Goal: Task Accomplishment & Management: Manage account settings

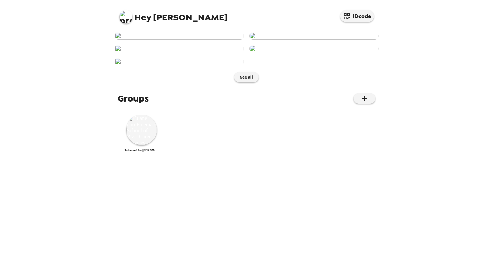
click at [40, 45] on div "Hey [PERSON_NAME] IDcode See all Groups Tulane Uni [PERSON_NAME] School of Biz …" at bounding box center [246, 133] width 493 height 267
click at [141, 145] on img at bounding box center [141, 130] width 30 height 30
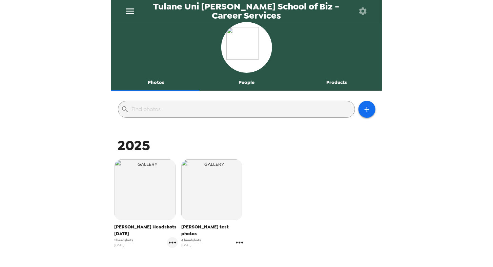
click at [236, 242] on icon "gallery menu" at bounding box center [239, 243] width 7 height 2
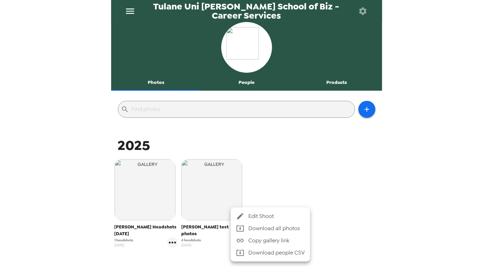
click at [256, 216] on span "Edit Shoot" at bounding box center [276, 216] width 56 height 8
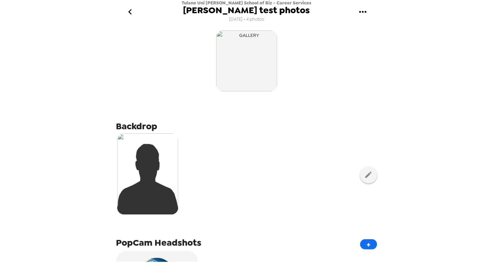
click at [361, 15] on icon "gallery menu" at bounding box center [362, 11] width 11 height 11
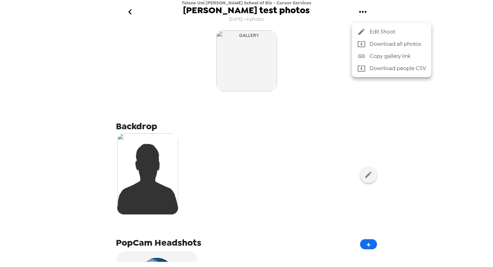
click at [366, 31] on div at bounding box center [363, 32] width 12 height 8
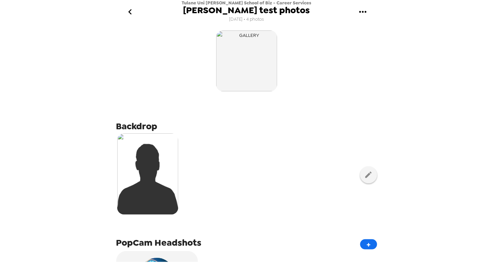
click at [362, 11] on icon "gallery menu" at bounding box center [362, 11] width 11 height 11
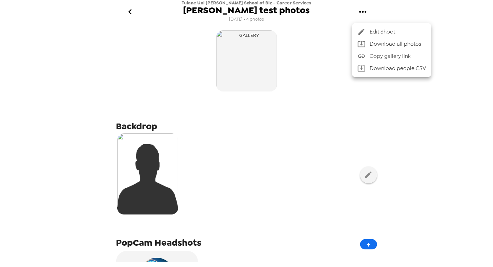
click at [304, 176] on div at bounding box center [246, 133] width 493 height 267
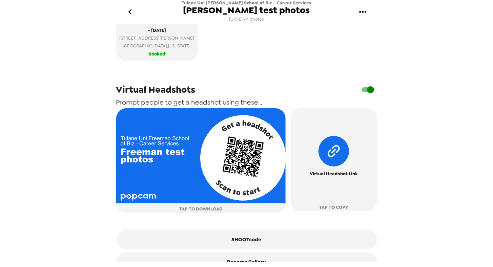
scroll to position [296, 0]
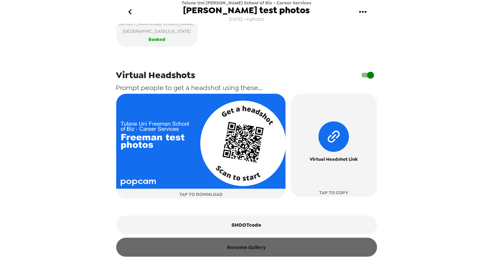
click at [259, 250] on button "Rename Gallery" at bounding box center [246, 247] width 261 height 19
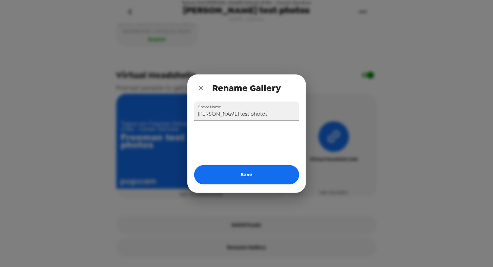
click at [250, 111] on input "Freeman test photos" at bounding box center [246, 111] width 105 height 19
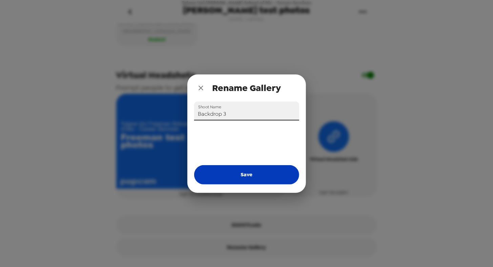
click at [245, 173] on button "Save" at bounding box center [246, 174] width 105 height 19
type input "Freeman test photos"
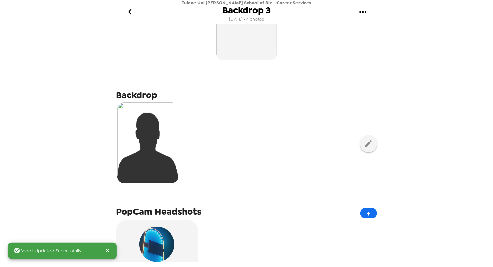
scroll to position [0, 0]
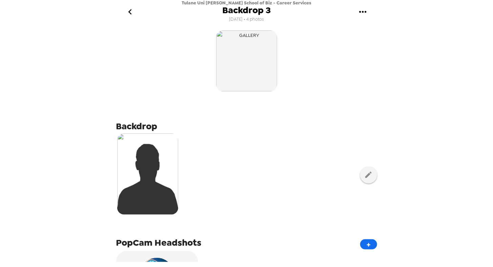
click at [131, 11] on icon "go back" at bounding box center [130, 11] width 11 height 11
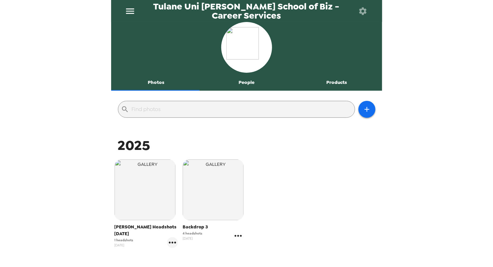
click at [236, 238] on icon "gallery menu" at bounding box center [238, 236] width 11 height 11
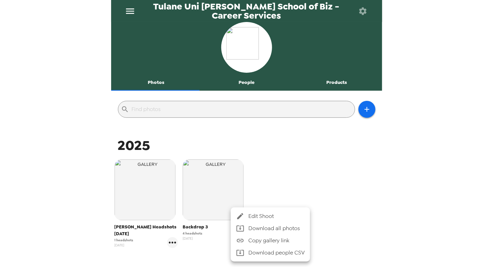
click at [267, 215] on span "Edit Shoot" at bounding box center [276, 216] width 56 height 8
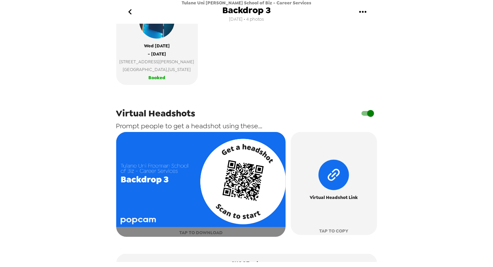
scroll to position [296, 0]
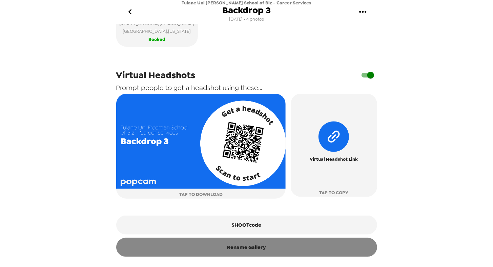
click at [241, 254] on button "Rename Gallery" at bounding box center [246, 247] width 261 height 19
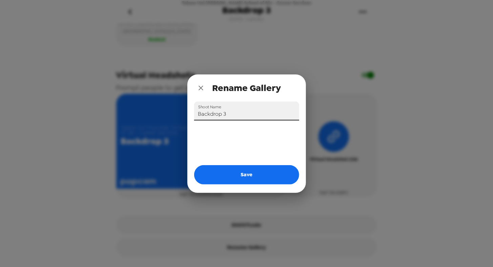
click at [242, 112] on input "Backdrop 3" at bounding box center [246, 111] width 105 height 19
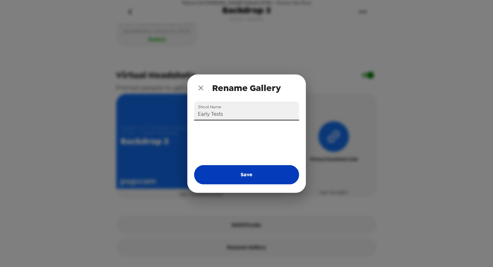
click at [234, 173] on button "Save" at bounding box center [246, 174] width 105 height 19
type input "Backdrop 3"
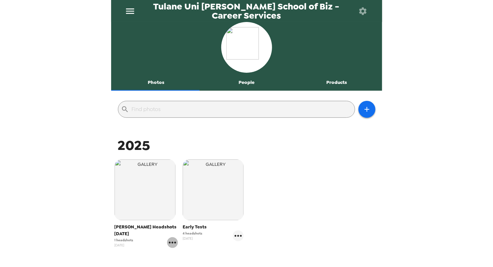
click at [170, 245] on icon "gallery menu" at bounding box center [172, 242] width 11 height 11
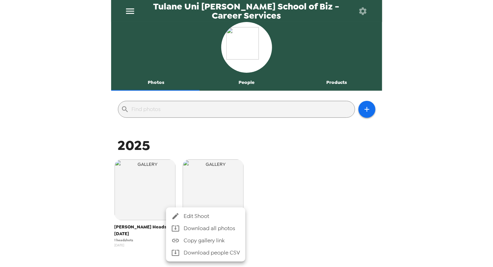
click at [192, 213] on span "Edit Shoot" at bounding box center [212, 216] width 56 height 8
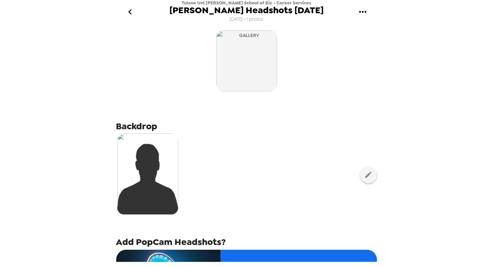
scroll to position [148, 0]
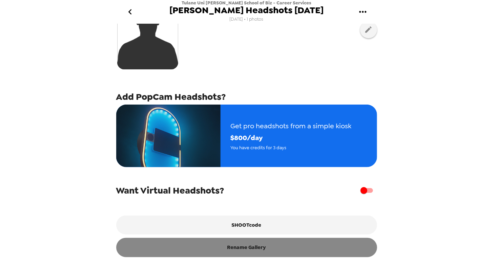
click at [252, 253] on button "Rename Gallery" at bounding box center [246, 247] width 261 height 19
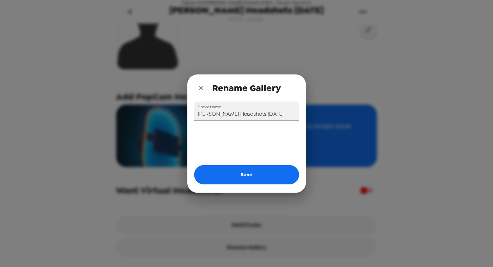
click at [249, 109] on input "[PERSON_NAME] Headshots [DATE]" at bounding box center [246, 111] width 105 height 19
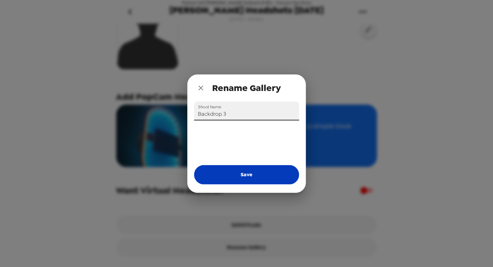
click at [253, 173] on button "Save" at bounding box center [246, 174] width 105 height 19
type input "[PERSON_NAME] Headshots [DATE]"
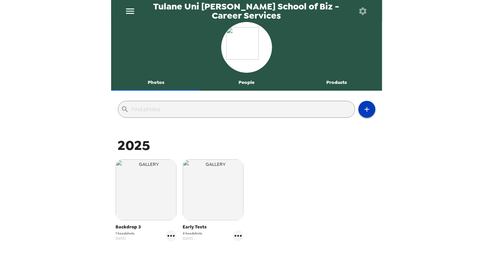
click at [366, 109] on icon "button" at bounding box center [367, 109] width 8 height 8
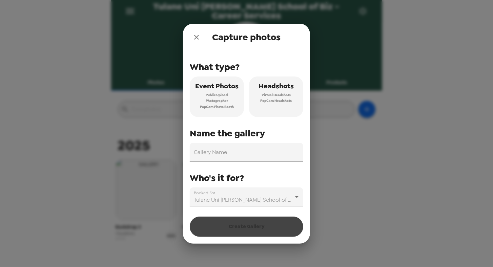
click at [281, 98] on span "PopCam Headshots" at bounding box center [276, 101] width 32 height 6
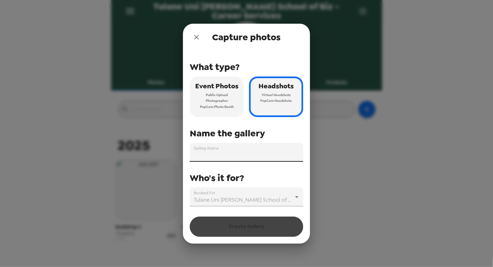
click at [258, 149] on input "Gallery Name" at bounding box center [246, 152] width 113 height 19
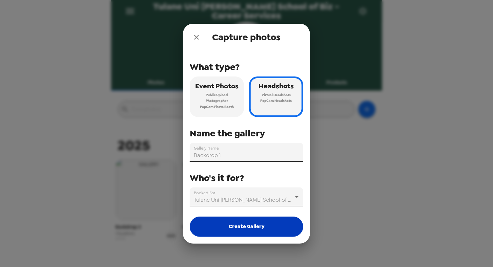
type input "Backdrop 1"
click at [243, 230] on button "Create Gallery" at bounding box center [246, 227] width 113 height 20
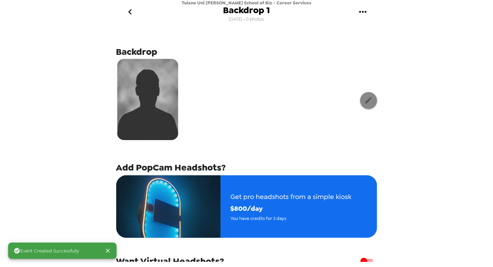
click at [365, 100] on icon "button" at bounding box center [368, 100] width 6 height 6
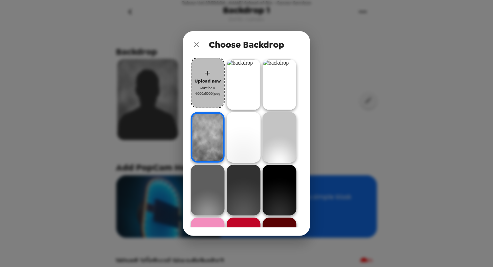
click at [211, 83] on span "Upload new" at bounding box center [207, 81] width 26 height 8
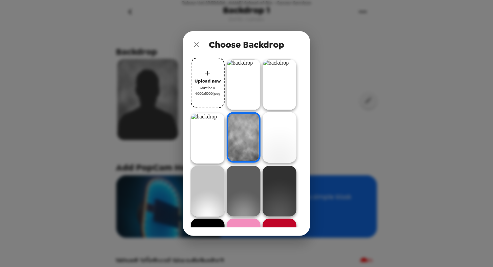
click at [213, 72] on button "Upload new Must be a 4000x5000 jpeg" at bounding box center [208, 83] width 34 height 51
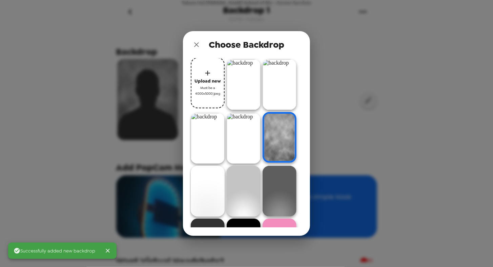
click at [210, 75] on icon "button" at bounding box center [208, 73] width 8 height 8
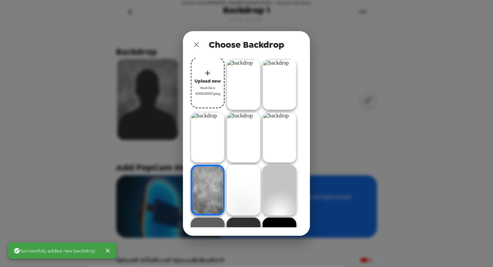
click at [206, 73] on icon "button" at bounding box center [208, 73] width 8 height 8
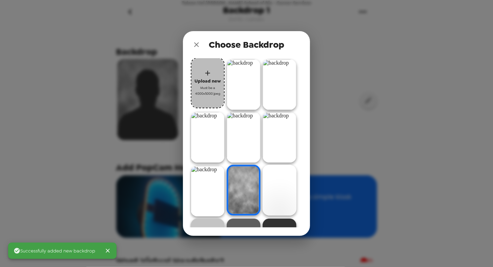
click at [213, 75] on button "Upload new Must be a 4000x5000 jpeg" at bounding box center [208, 83] width 34 height 51
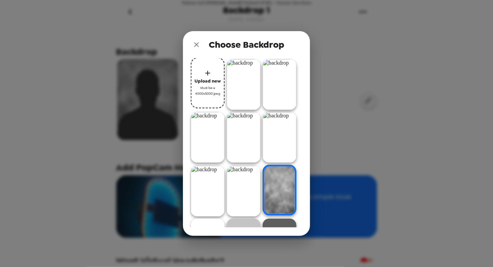
click at [287, 146] on img at bounding box center [280, 137] width 34 height 51
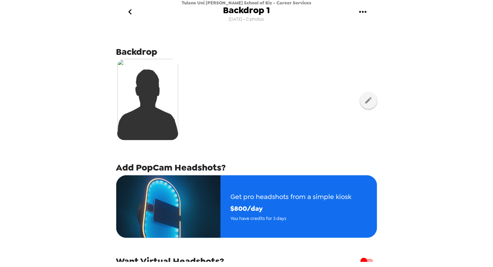
click at [129, 13] on icon "go back" at bounding box center [129, 11] width 3 height 5
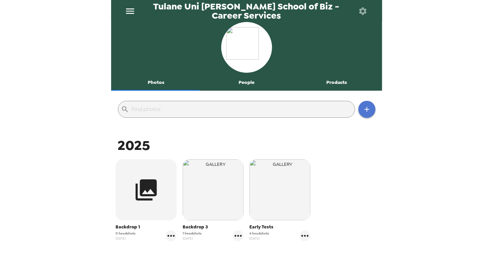
click at [363, 108] on icon "button" at bounding box center [367, 109] width 8 height 8
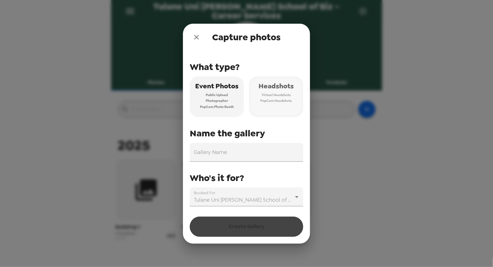
click at [280, 94] on span "Virtual Headshots" at bounding box center [276, 95] width 29 height 6
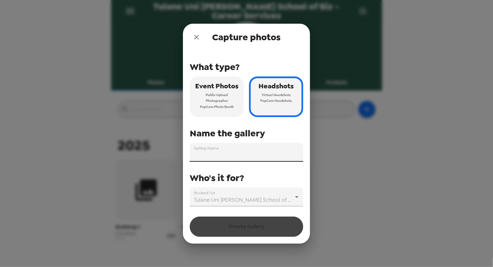
click at [246, 151] on input "Gallery Name" at bounding box center [246, 152] width 113 height 19
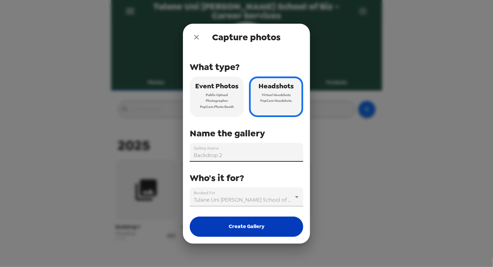
type input "Backdrop 2"
click at [246, 229] on button "Create Gallery" at bounding box center [246, 227] width 113 height 20
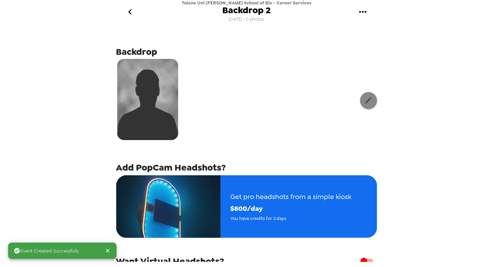
click at [365, 102] on icon "button" at bounding box center [368, 100] width 6 height 6
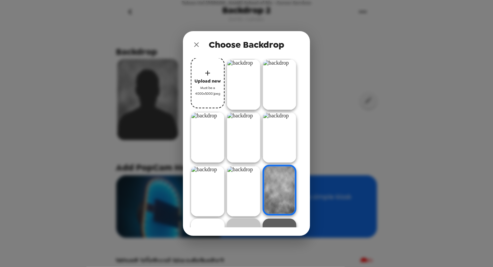
click at [248, 139] on img at bounding box center [244, 137] width 34 height 51
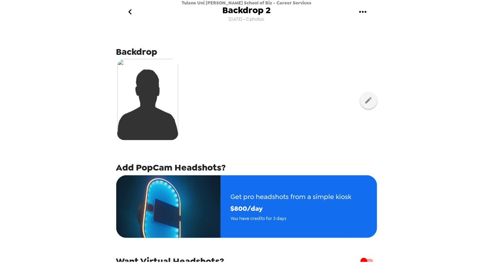
click at [129, 8] on icon "go back" at bounding box center [130, 11] width 11 height 11
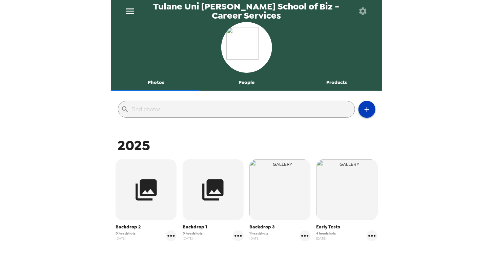
click at [364, 110] on icon "button" at bounding box center [367, 109] width 8 height 8
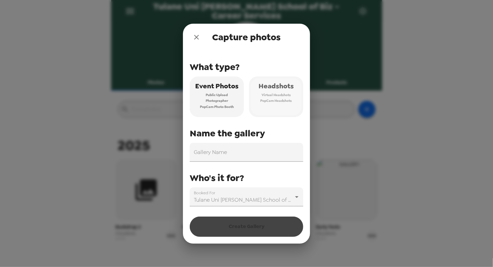
click at [272, 98] on span "PopCam Headshots" at bounding box center [276, 101] width 32 height 6
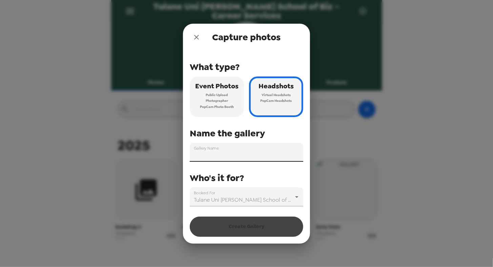
click at [227, 156] on input "Gallery Name" at bounding box center [246, 152] width 113 height 19
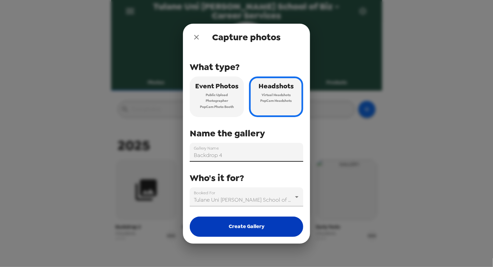
type input "Backdrop 4"
click at [229, 225] on button "Create Gallery" at bounding box center [246, 227] width 113 height 20
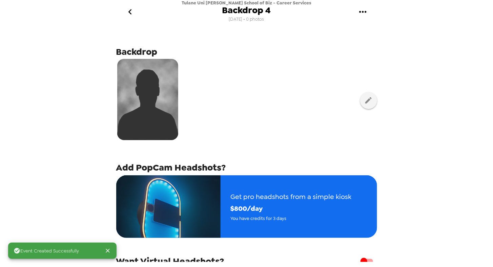
click at [366, 110] on div at bounding box center [246, 100] width 261 height 85
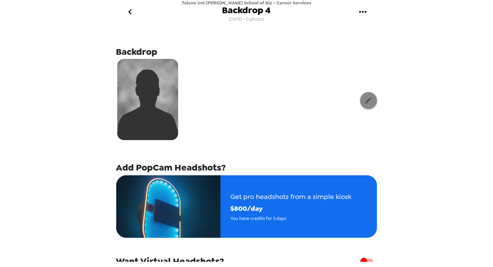
click at [363, 106] on button "button" at bounding box center [368, 100] width 17 height 17
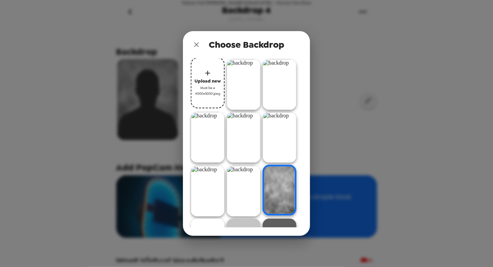
click at [213, 144] on img at bounding box center [208, 137] width 34 height 51
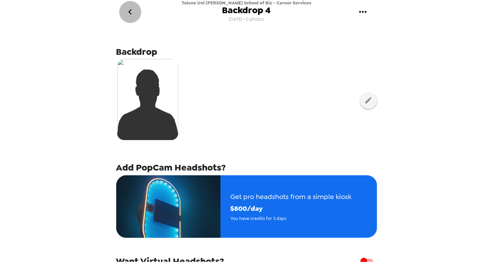
click at [131, 10] on icon "go back" at bounding box center [129, 11] width 3 height 5
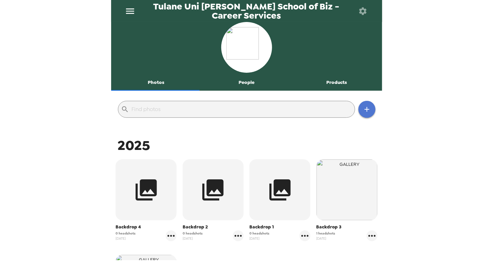
click at [363, 112] on icon "button" at bounding box center [367, 109] width 8 height 8
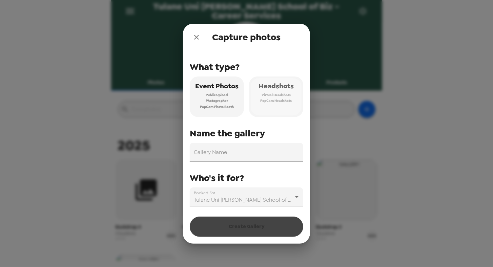
click at [286, 98] on span "PopCam Headshots" at bounding box center [276, 101] width 32 height 6
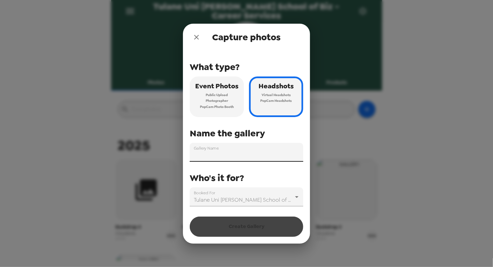
click at [248, 154] on input "Gallery Name" at bounding box center [246, 152] width 113 height 19
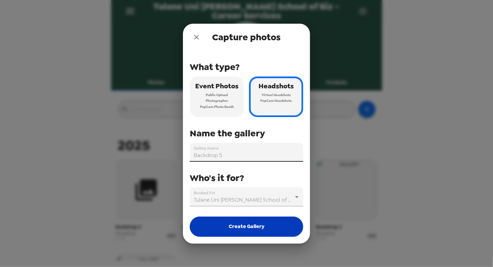
type input "Backdrop 5"
click at [245, 223] on button "Create Gallery" at bounding box center [246, 227] width 113 height 20
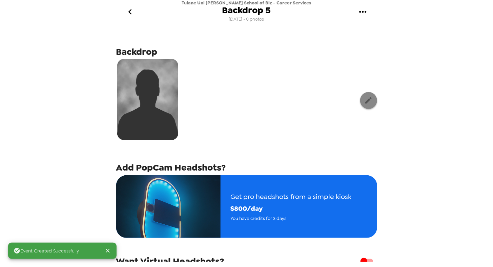
click at [367, 101] on icon "button" at bounding box center [368, 100] width 8 height 8
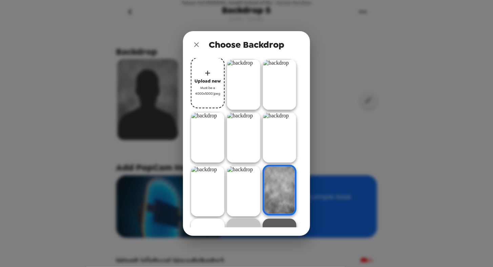
click at [283, 85] on img at bounding box center [280, 84] width 34 height 51
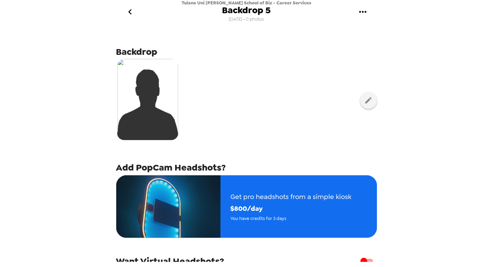
click at [131, 13] on icon "go back" at bounding box center [130, 11] width 11 height 11
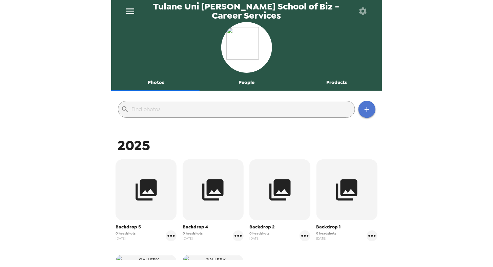
click at [365, 106] on icon "button" at bounding box center [367, 109] width 8 height 8
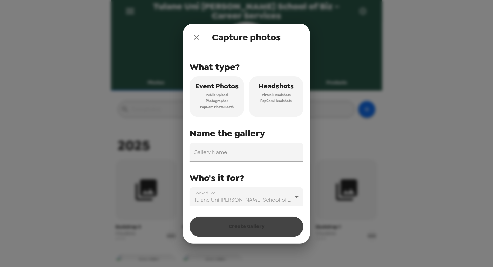
click at [268, 101] on span "PopCam Headshots" at bounding box center [276, 101] width 32 height 6
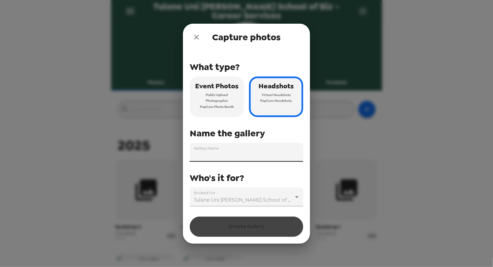
click at [235, 153] on input "Gallery Name" at bounding box center [246, 152] width 113 height 19
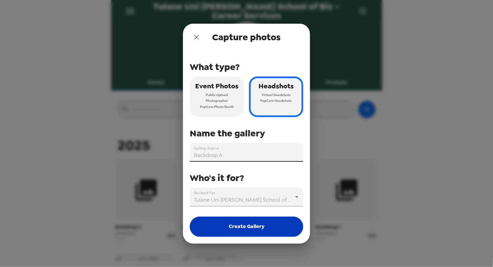
type input "Backdrop 6"
click at [224, 229] on button "Create Gallery" at bounding box center [246, 227] width 113 height 20
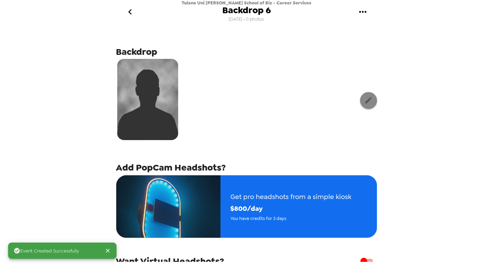
click at [367, 101] on icon "button" at bounding box center [368, 100] width 8 height 8
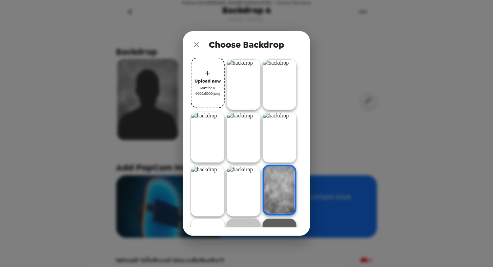
click at [241, 85] on img at bounding box center [244, 84] width 34 height 51
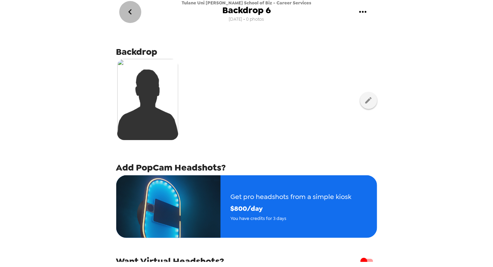
click at [130, 5] on button "go back" at bounding box center [130, 12] width 22 height 22
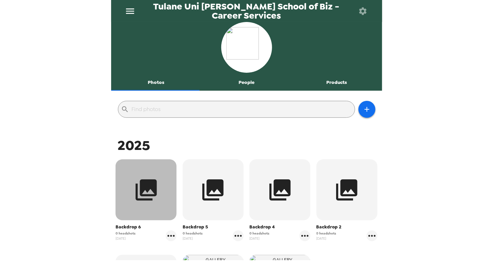
click at [159, 187] on button "button" at bounding box center [146, 190] width 61 height 61
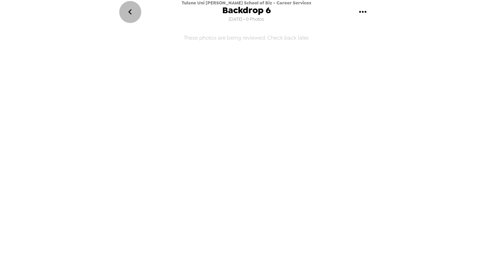
click at [131, 12] on icon "go back" at bounding box center [130, 11] width 11 height 11
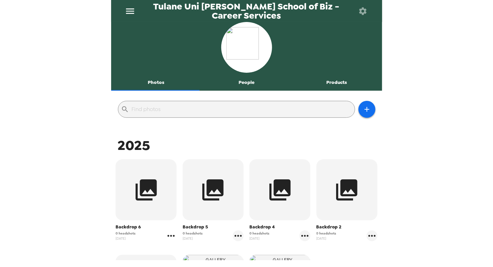
click at [170, 238] on icon "gallery menu" at bounding box center [171, 236] width 11 height 11
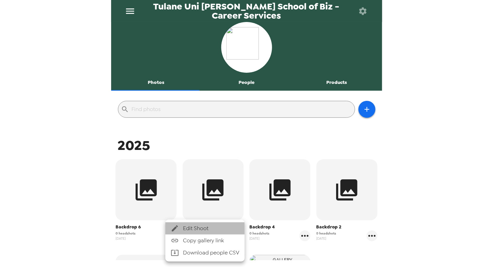
click at [187, 230] on span "Edit Shoot" at bounding box center [211, 229] width 56 height 8
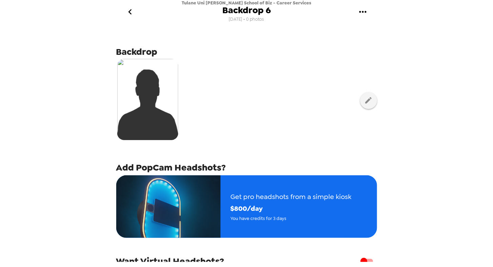
scroll to position [74, 0]
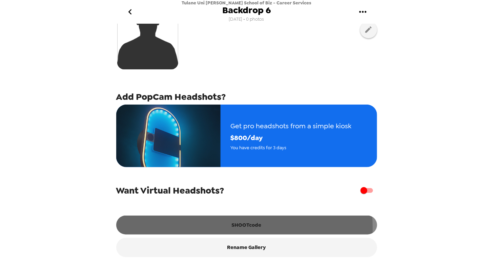
click at [199, 228] on button "SHOOTcode" at bounding box center [246, 225] width 261 height 19
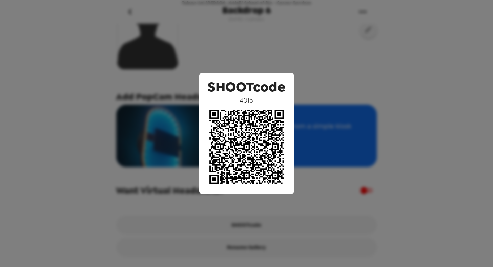
click at [78, 116] on div "SHOOTcode 4015" at bounding box center [246, 133] width 493 height 267
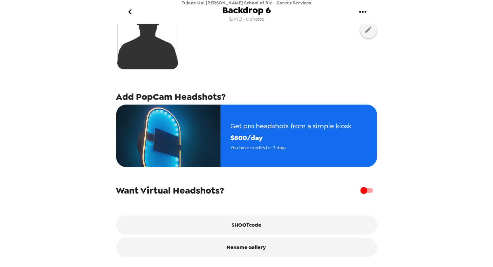
click at [130, 7] on icon "go back" at bounding box center [130, 11] width 11 height 11
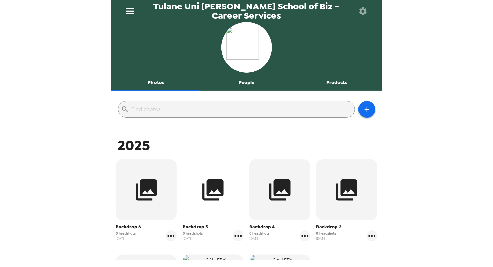
click at [213, 190] on icon "button" at bounding box center [213, 190] width 21 height 21
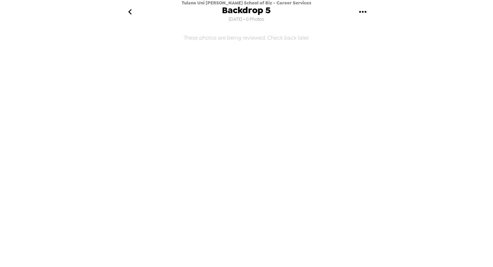
click at [127, 12] on icon "go back" at bounding box center [130, 11] width 11 height 11
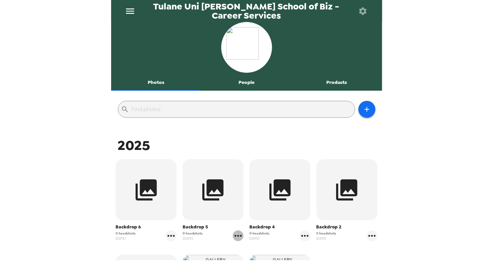
click at [237, 235] on icon "gallery menu" at bounding box center [238, 236] width 11 height 11
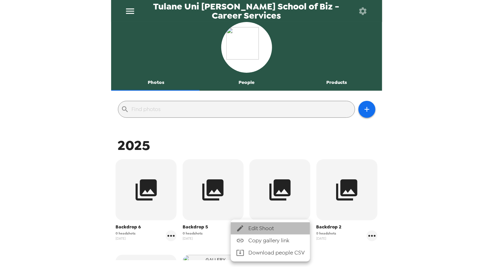
click at [247, 231] on div at bounding box center [242, 229] width 12 height 8
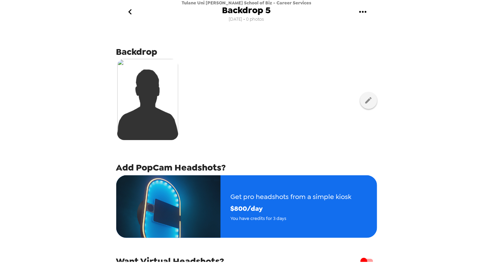
scroll to position [74, 0]
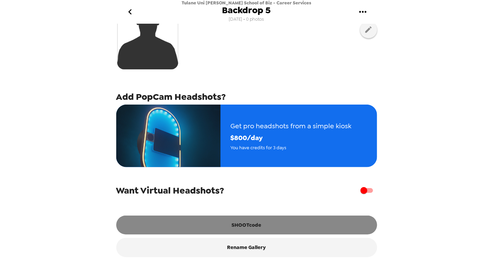
click at [248, 225] on button "SHOOTcode" at bounding box center [246, 225] width 261 height 19
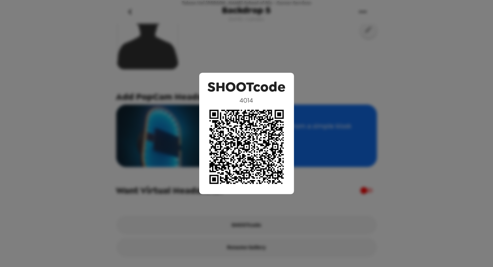
click at [15, 12] on div "SHOOTcode 4014" at bounding box center [246, 133] width 493 height 267
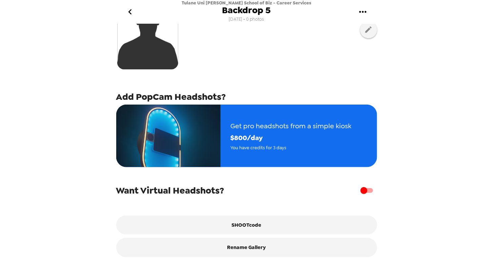
click at [128, 6] on icon "go back" at bounding box center [130, 11] width 11 height 11
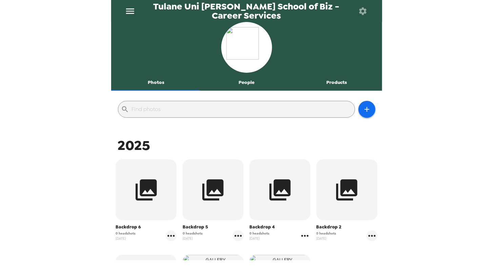
click at [304, 235] on icon "gallery menu" at bounding box center [304, 236] width 11 height 11
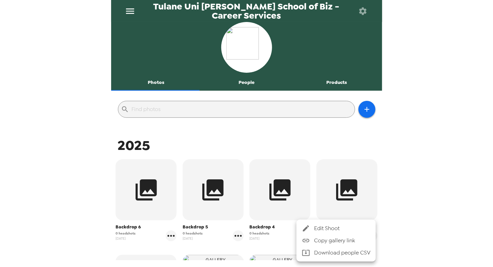
click at [310, 232] on div at bounding box center [308, 229] width 12 height 8
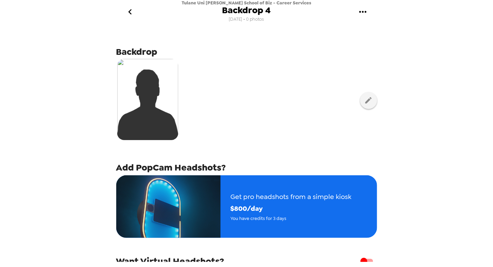
scroll to position [74, 0]
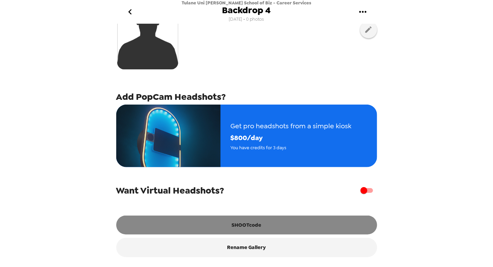
click at [294, 226] on button "SHOOTcode" at bounding box center [246, 225] width 261 height 19
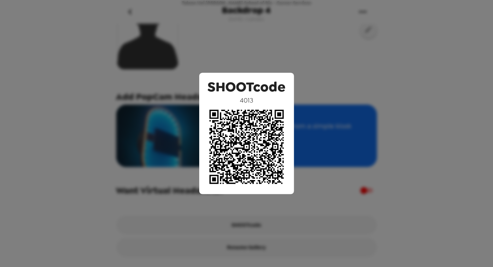
click at [31, 19] on div "SHOOTcode 4013" at bounding box center [246, 133] width 493 height 267
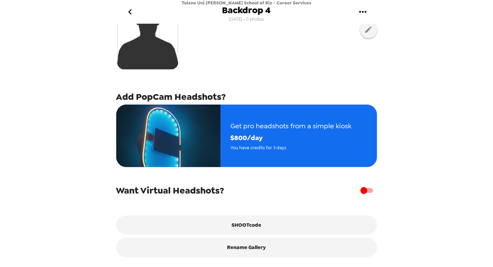
click at [132, 12] on icon "go back" at bounding box center [130, 11] width 11 height 11
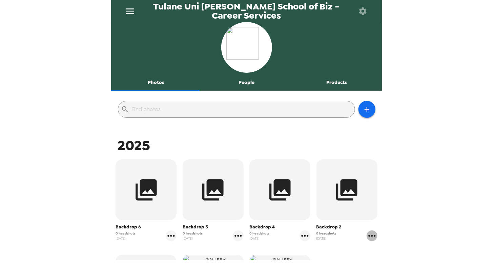
click at [368, 236] on icon "gallery menu" at bounding box center [371, 236] width 7 height 2
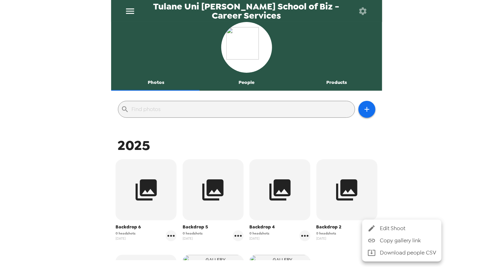
click at [372, 232] on icon at bounding box center [372, 229] width 8 height 8
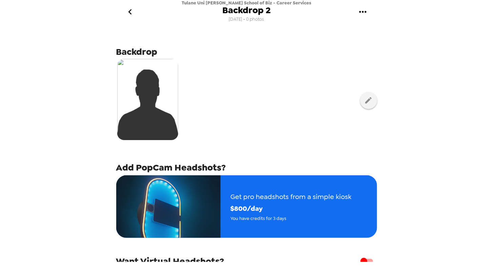
click at [250, 96] on div at bounding box center [246, 100] width 261 height 85
click at [364, 10] on icon "gallery menu" at bounding box center [362, 11] width 11 height 11
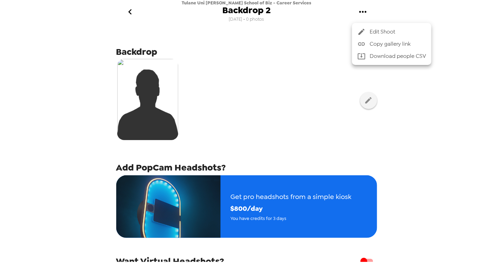
click at [370, 28] on span "Edit Shoot" at bounding box center [398, 32] width 56 height 8
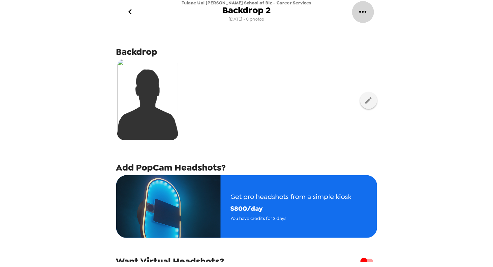
click at [364, 14] on icon "gallery menu" at bounding box center [362, 11] width 11 height 11
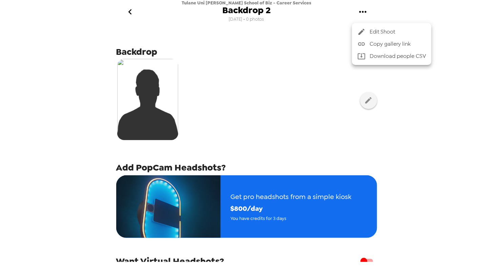
click at [364, 30] on icon at bounding box center [361, 32] width 8 height 8
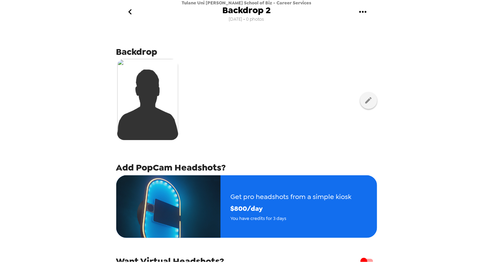
scroll to position [56, 0]
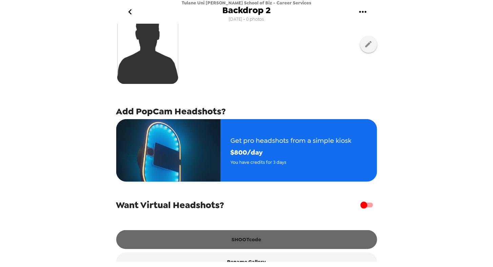
click at [258, 237] on button "SHOOTcode" at bounding box center [246, 239] width 261 height 19
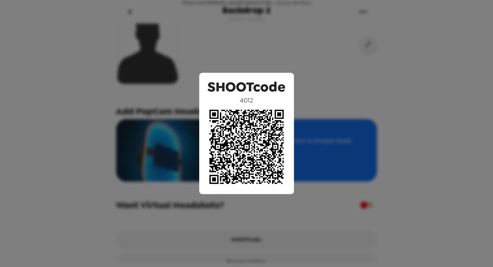
click at [88, 107] on div "SHOOTcode 4012" at bounding box center [246, 133] width 493 height 267
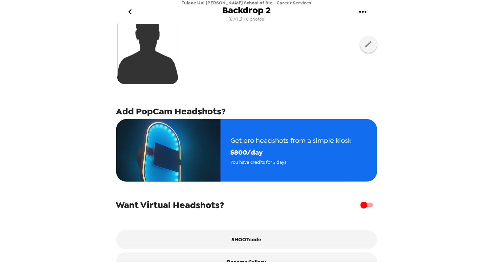
click at [131, 12] on icon "go back" at bounding box center [130, 11] width 11 height 11
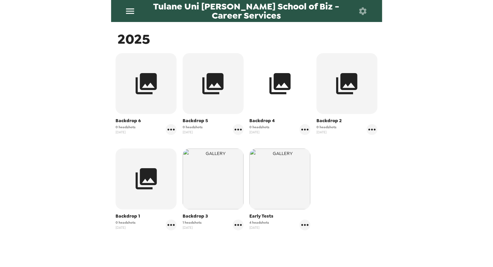
scroll to position [110, 0]
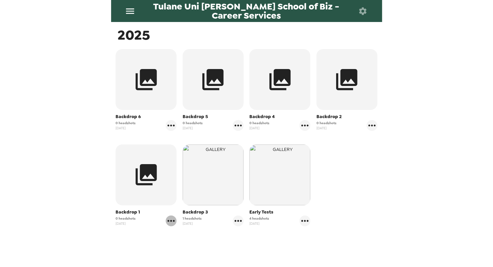
click at [169, 226] on icon "gallery menu" at bounding box center [171, 221] width 11 height 11
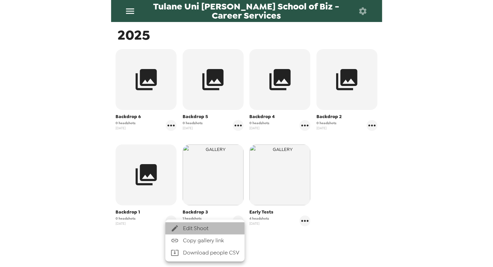
click at [182, 228] on div at bounding box center [177, 229] width 12 height 8
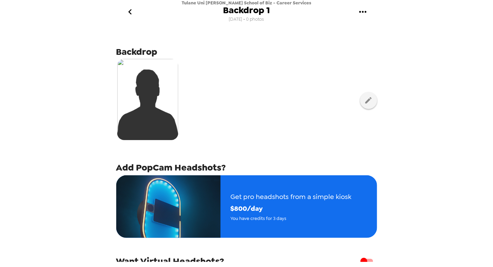
scroll to position [74, 0]
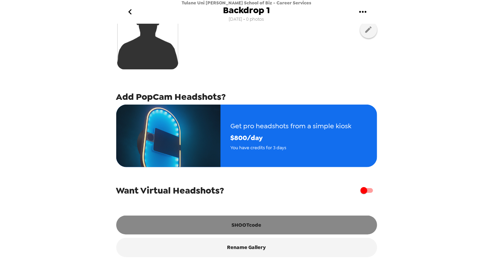
click at [229, 231] on button "SHOOTcode" at bounding box center [246, 225] width 261 height 19
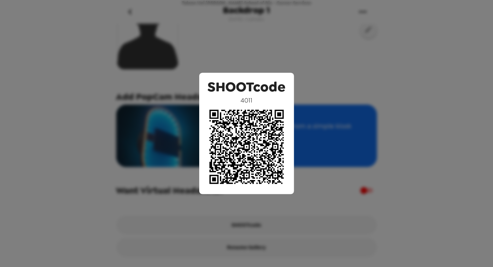
click at [142, 157] on div "SHOOTcode 4011" at bounding box center [246, 133] width 493 height 267
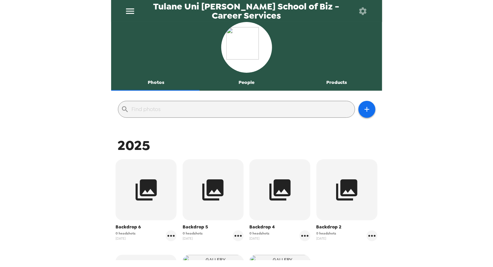
click at [30, 161] on div "Tulane Uni Freeman School of Biz - Career Services Photos People Products ​ 202…" at bounding box center [246, 133] width 493 height 267
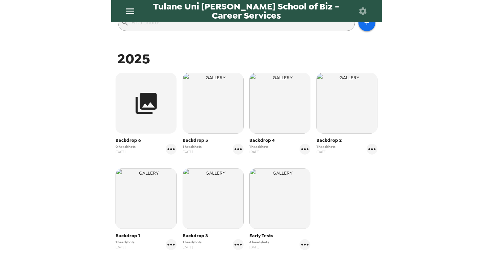
scroll to position [86, 0]
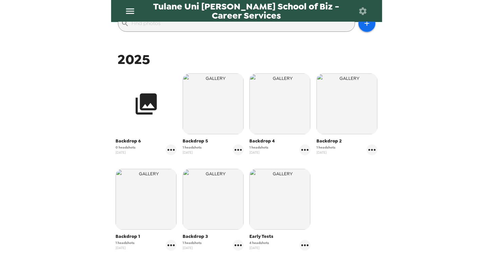
click at [132, 105] on button "button" at bounding box center [146, 104] width 61 height 61
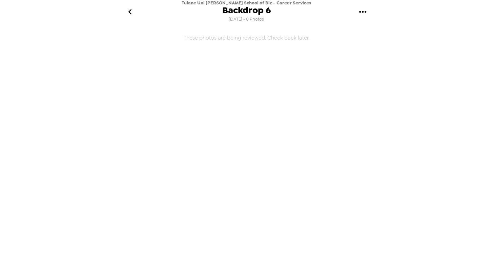
click at [130, 10] on icon "go back" at bounding box center [129, 11] width 3 height 5
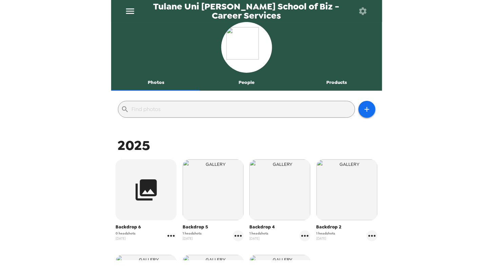
click at [172, 236] on icon "gallery menu" at bounding box center [171, 236] width 11 height 11
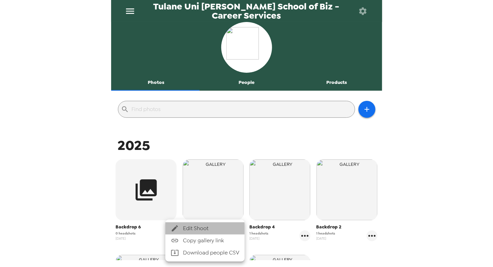
click at [183, 230] on span "Edit Shoot" at bounding box center [211, 229] width 56 height 8
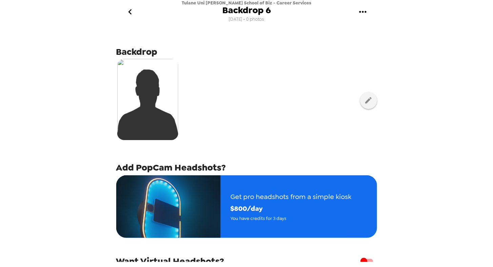
scroll to position [74, 0]
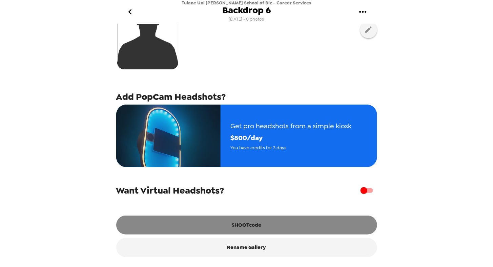
click at [220, 222] on button "SHOOTcode" at bounding box center [246, 225] width 261 height 19
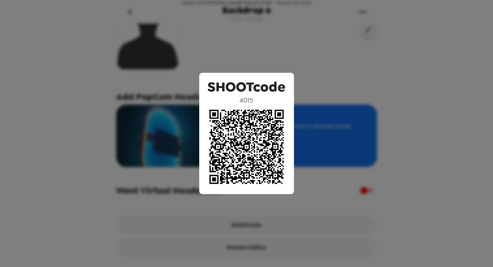
click at [163, 78] on div "SHOOTcode 4015" at bounding box center [246, 133] width 493 height 267
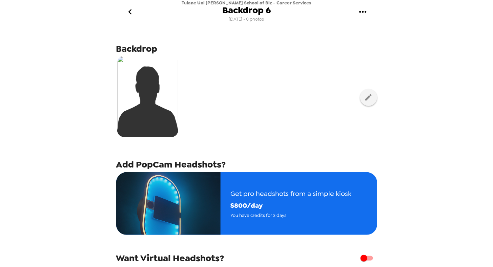
scroll to position [0, 0]
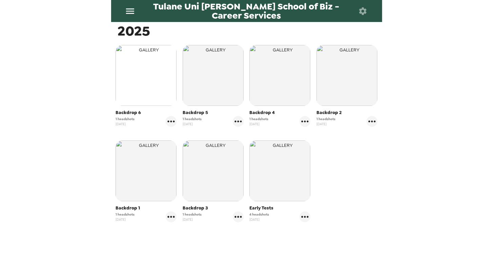
scroll to position [114, 0]
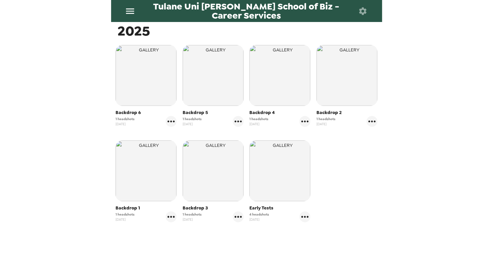
click at [107, 191] on div "Tulane Uni Freeman School of Biz - Career Services Photos People Products ​ 202…" at bounding box center [246, 133] width 493 height 267
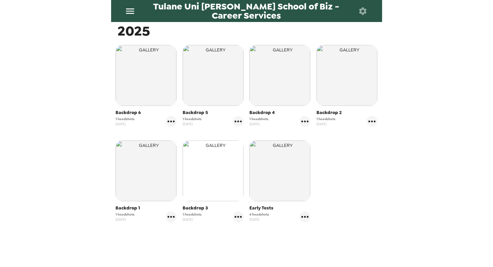
click at [209, 189] on img "button" at bounding box center [213, 171] width 61 height 61
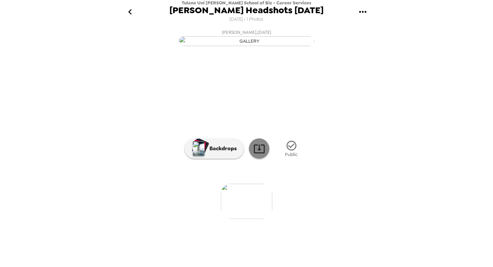
click at [255, 155] on icon at bounding box center [259, 149] width 12 height 12
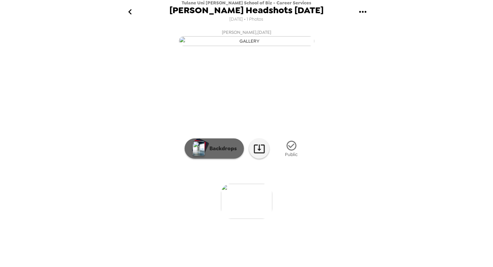
click at [227, 153] on p "Backdrops" at bounding box center [221, 149] width 31 height 8
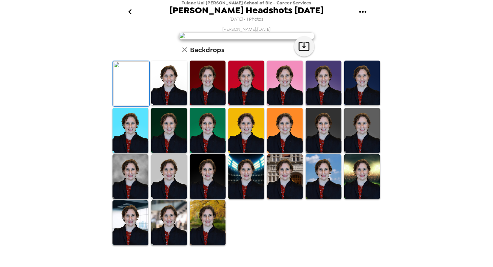
scroll to position [117, 0]
click at [169, 200] on img at bounding box center [169, 176] width 36 height 45
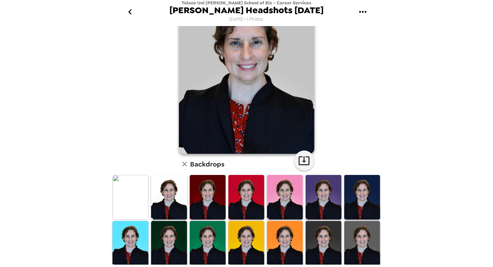
scroll to position [0, 0]
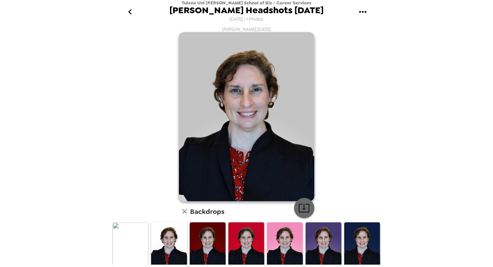
click at [301, 211] on icon "button" at bounding box center [304, 208] width 12 height 12
click at [128, 15] on icon "go back" at bounding box center [130, 11] width 11 height 11
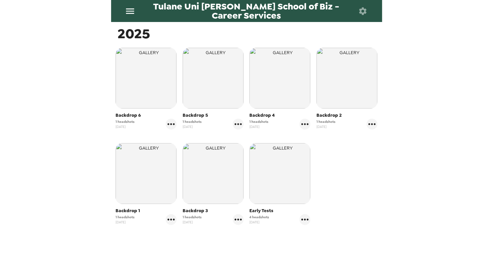
scroll to position [112, 0]
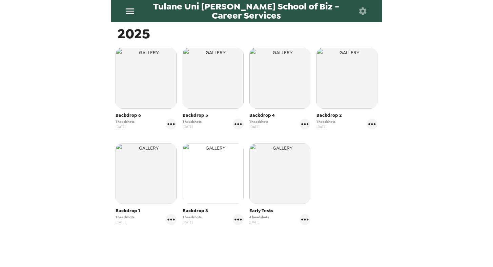
click at [201, 168] on img "button" at bounding box center [213, 173] width 61 height 61
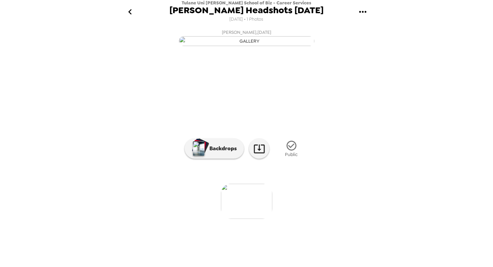
scroll to position [30, 0]
click at [129, 15] on icon "go back" at bounding box center [130, 11] width 11 height 11
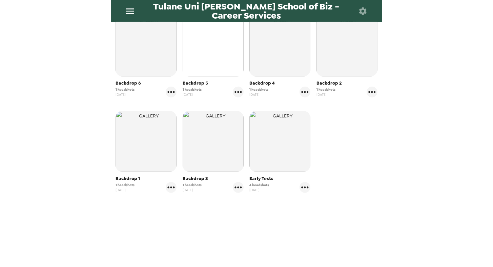
scroll to position [144, 0]
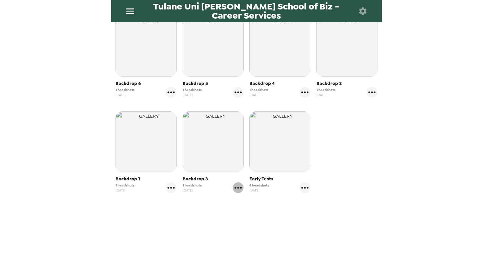
click at [236, 187] on icon "gallery menu" at bounding box center [237, 188] width 7 height 2
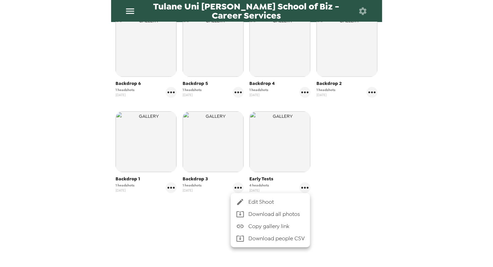
click at [243, 195] on ul "Edit Shoot Download all photos Copy gallery link Download people CSV" at bounding box center [270, 220] width 79 height 54
click at [246, 202] on div at bounding box center [242, 202] width 12 height 8
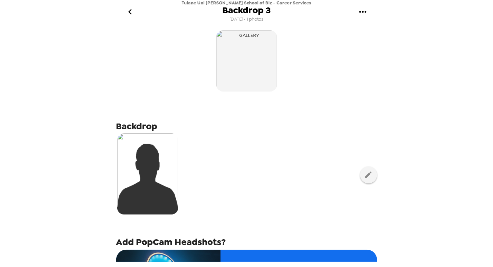
scroll to position [148, 0]
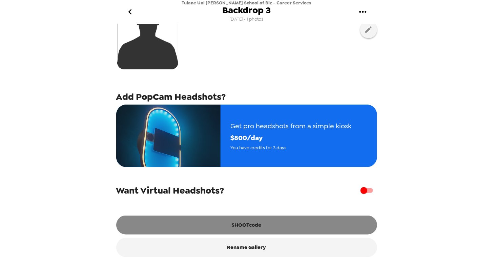
click at [247, 227] on button "SHOOTcode" at bounding box center [246, 225] width 261 height 19
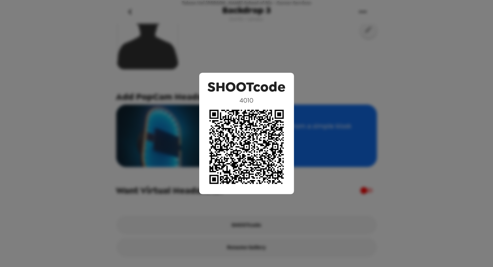
click at [95, 52] on div "SHOOTcode 4010" at bounding box center [246, 133] width 493 height 267
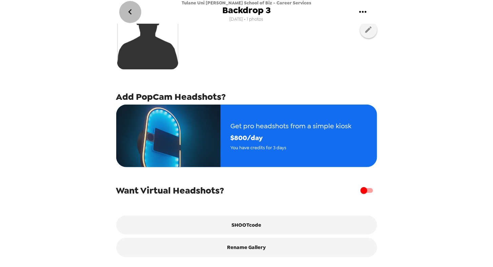
click at [129, 12] on icon "go back" at bounding box center [129, 11] width 3 height 5
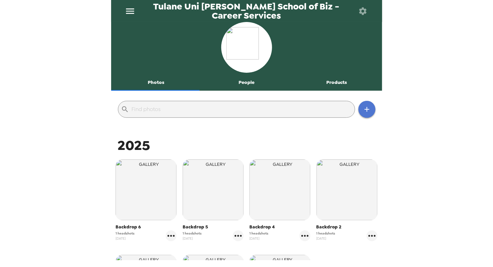
click at [366, 108] on button "button" at bounding box center [366, 109] width 17 height 17
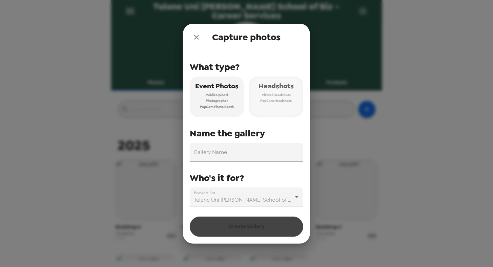
click at [289, 93] on span "Virtual Headshots" at bounding box center [276, 95] width 29 height 6
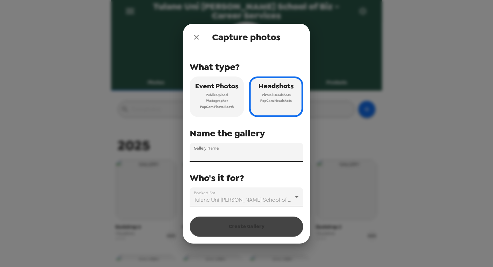
click at [249, 151] on input "Gallery Name" at bounding box center [246, 152] width 113 height 19
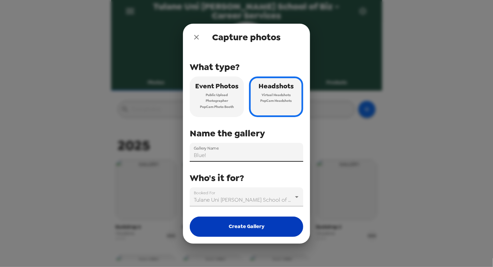
type input "Blue!"
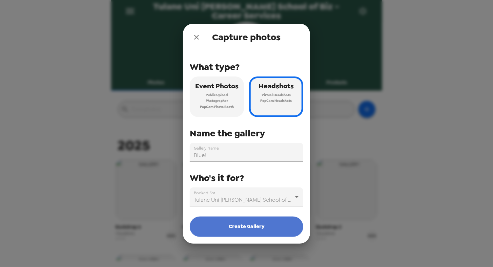
click at [260, 228] on button "Create Gallery" at bounding box center [246, 227] width 113 height 20
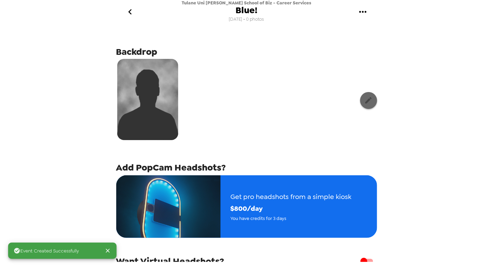
click at [364, 104] on icon "button" at bounding box center [368, 100] width 8 height 8
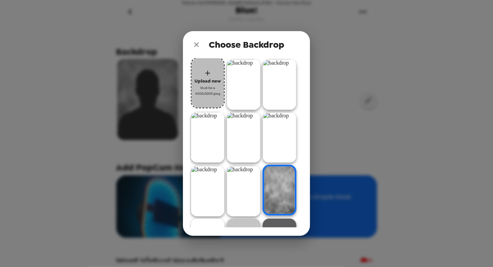
click at [205, 88] on span "Must be a 4000x5000 jpeg" at bounding box center [207, 91] width 27 height 12
click at [103, 220] on div "Choose Backdrop Upload new Must be a 4000x5000 jpeg" at bounding box center [246, 133] width 493 height 267
click at [210, 76] on icon "button" at bounding box center [208, 73] width 8 height 8
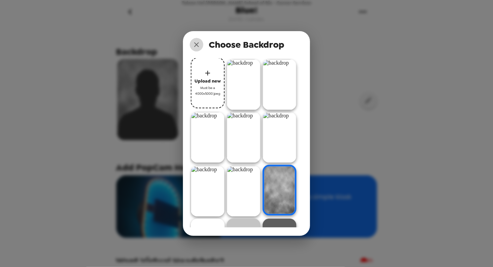
click at [195, 45] on icon "close" at bounding box center [196, 44] width 5 height 5
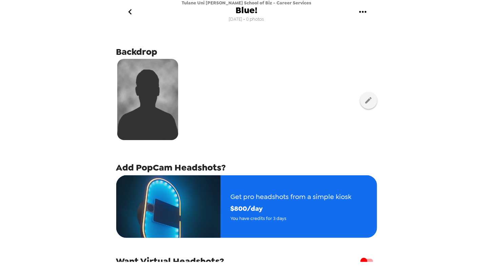
click at [59, 86] on div "Tulane Uni Freeman School of Biz - Career Services Blue! 8/20/25 • 0 photos Bac…" at bounding box center [246, 133] width 493 height 267
click at [128, 8] on icon "go back" at bounding box center [130, 11] width 11 height 11
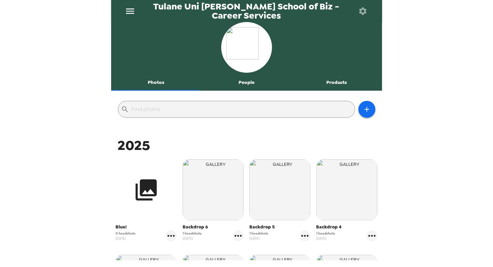
click at [157, 181] on icon "button" at bounding box center [145, 190] width 25 height 25
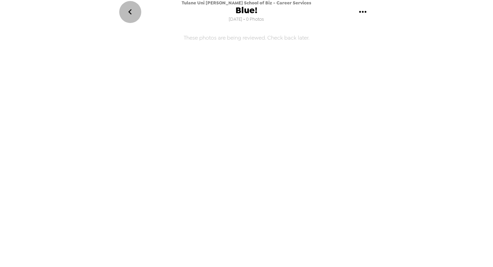
click at [129, 15] on icon "go back" at bounding box center [130, 11] width 11 height 11
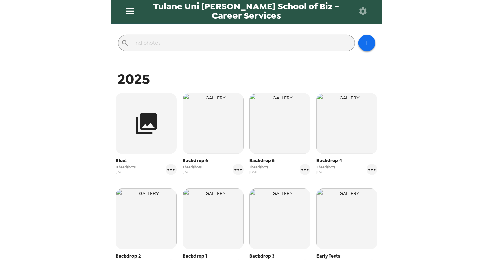
scroll to position [67, 0]
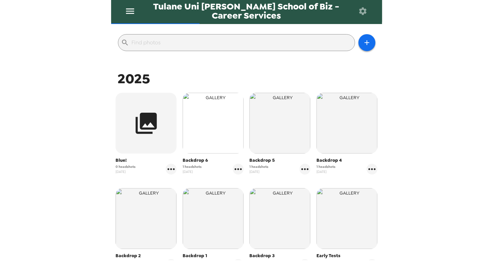
click at [227, 118] on img "button" at bounding box center [213, 123] width 61 height 61
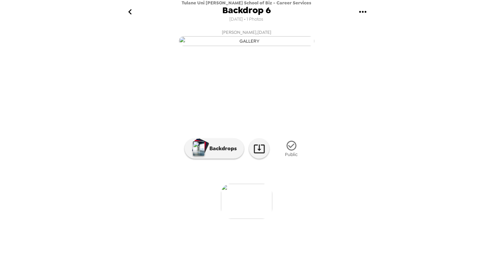
click at [132, 10] on icon "go back" at bounding box center [130, 11] width 11 height 11
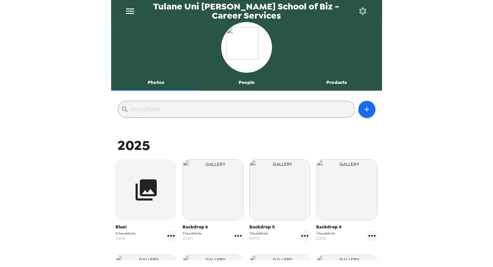
click at [237, 238] on icon "gallery menu" at bounding box center [238, 236] width 11 height 11
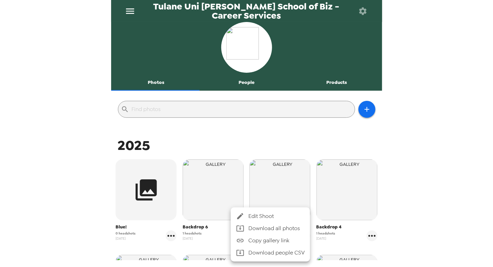
click at [259, 216] on span "Edit Shoot" at bounding box center [276, 216] width 56 height 8
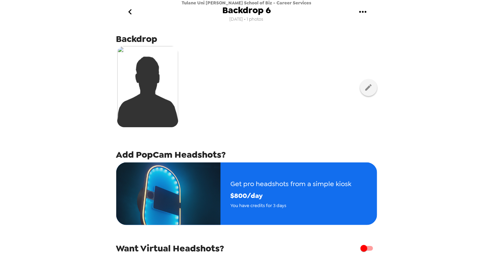
scroll to position [148, 0]
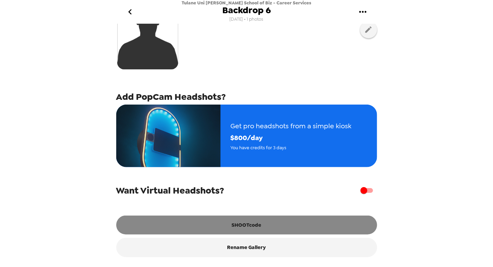
click at [250, 223] on button "SHOOTcode" at bounding box center [246, 225] width 261 height 19
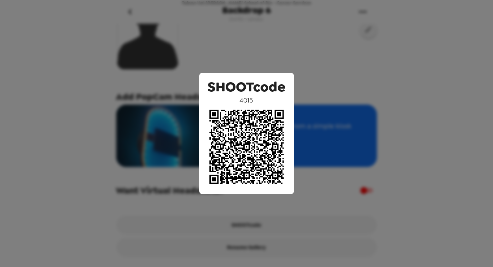
click at [346, 87] on div "SHOOTcode 4015" at bounding box center [246, 133] width 493 height 267
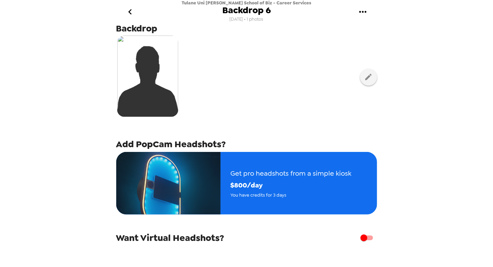
scroll to position [0, 0]
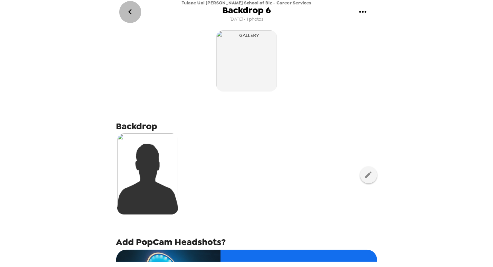
click at [132, 7] on icon "go back" at bounding box center [130, 11] width 11 height 11
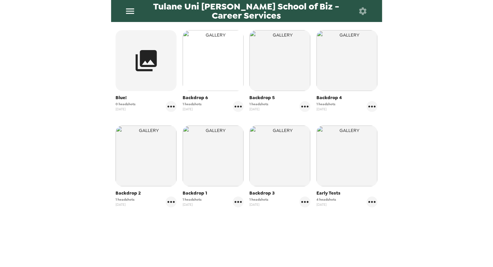
scroll to position [144, 0]
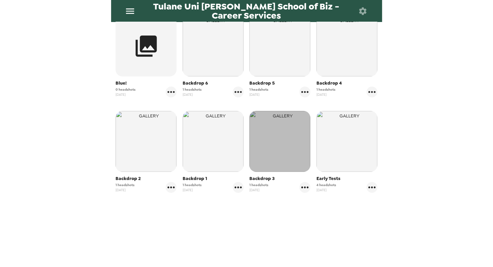
click at [279, 154] on img "button" at bounding box center [279, 141] width 61 height 61
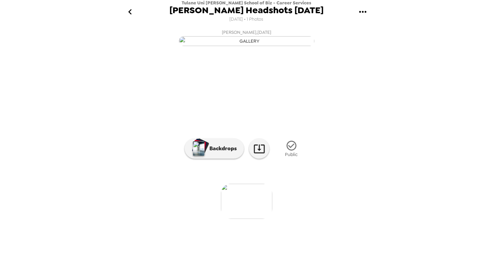
click at [363, 15] on icon "gallery menu" at bounding box center [362, 11] width 11 height 11
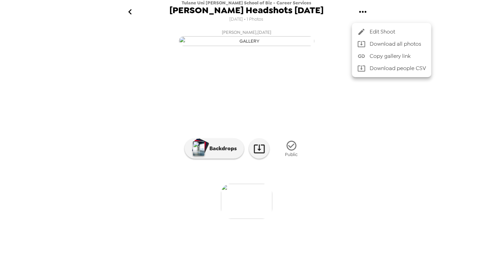
click at [366, 28] on div at bounding box center [363, 32] width 12 height 8
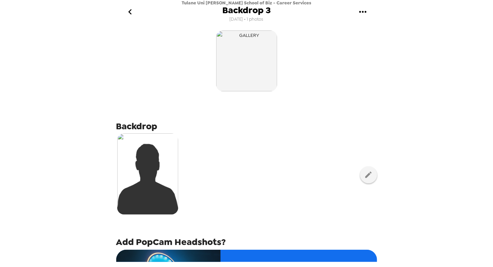
click at [134, 9] on icon "go back" at bounding box center [130, 11] width 11 height 11
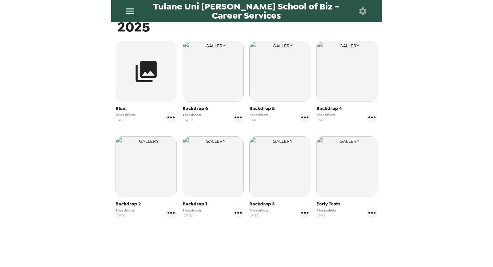
scroll to position [143, 0]
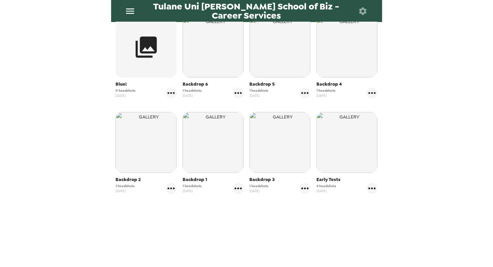
click at [263, 151] on img "button" at bounding box center [279, 142] width 61 height 61
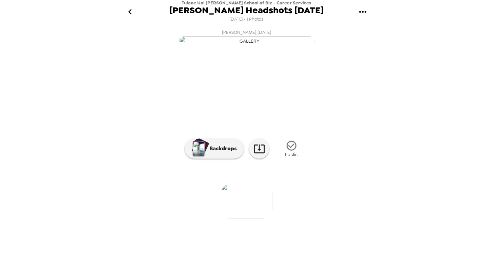
scroll to position [30, 0]
click at [127, 14] on icon "go back" at bounding box center [130, 11] width 11 height 11
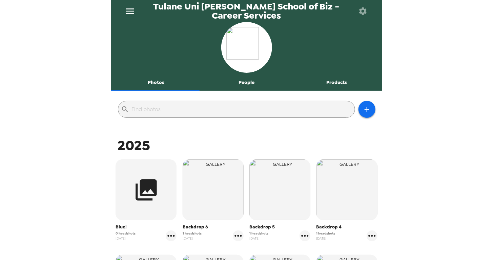
click at [128, 14] on icon "menu" at bounding box center [130, 10] width 8 height 5
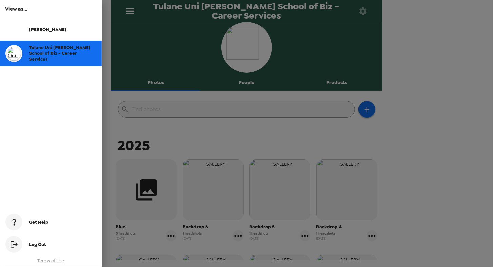
click at [85, 49] on span "Tulane Uni [PERSON_NAME] School of Biz - Career Services" at bounding box center [59, 53] width 61 height 17
click at [108, 135] on div at bounding box center [246, 133] width 493 height 267
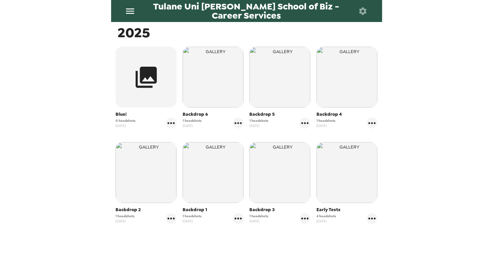
scroll to position [144, 0]
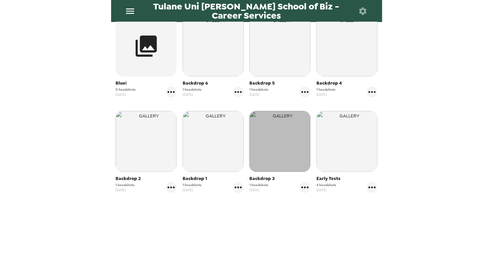
click at [285, 160] on img "button" at bounding box center [279, 141] width 61 height 61
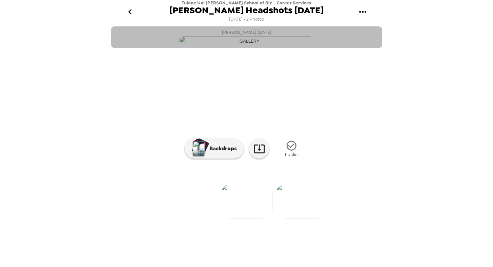
click at [285, 46] on img "button" at bounding box center [246, 41] width 135 height 10
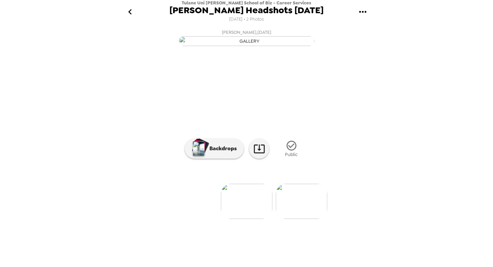
scroll to position [30, 0]
click at [130, 13] on icon "go back" at bounding box center [130, 11] width 11 height 11
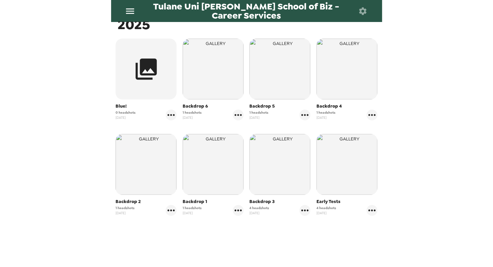
scroll to position [122, 0]
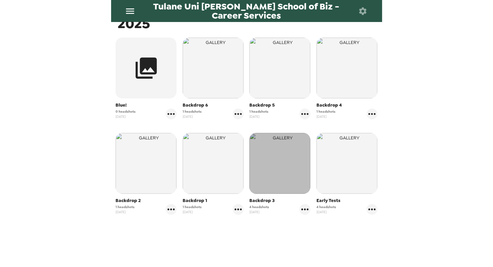
click at [271, 172] on img "button" at bounding box center [279, 163] width 61 height 61
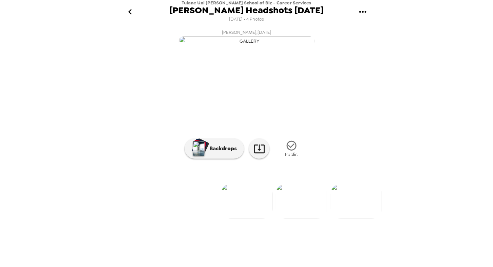
scroll to position [30, 0]
click at [301, 219] on img at bounding box center [301, 201] width 51 height 35
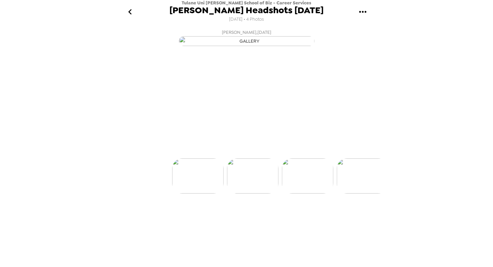
scroll to position [0, 54]
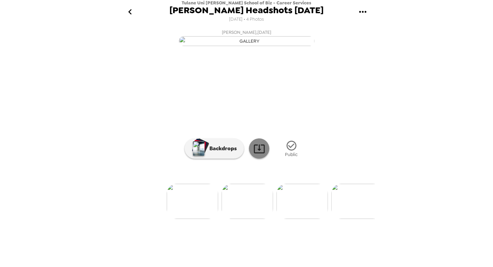
click at [254, 153] on icon at bounding box center [259, 149] width 11 height 9
click at [119, 48] on button "[PERSON_NAME] , [DATE]" at bounding box center [246, 37] width 271 height 22
click at [19, 133] on div "Tulane Uni [PERSON_NAME] School of Biz - Career Services [PERSON_NAME] Headshot…" at bounding box center [246, 133] width 493 height 267
click at [130, 10] on icon "go back" at bounding box center [129, 11] width 3 height 5
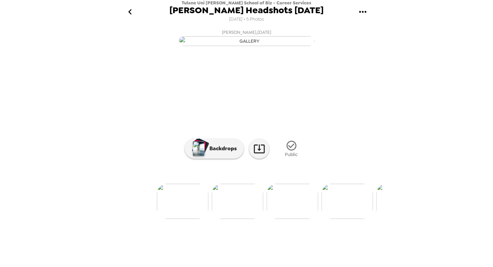
click at [131, 13] on icon "go back" at bounding box center [130, 11] width 11 height 11
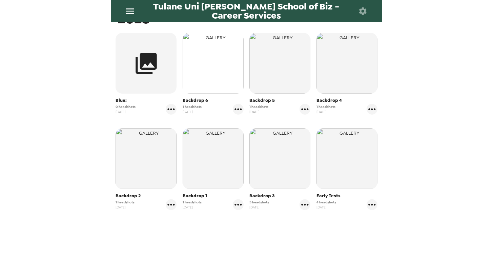
scroll to position [128, 0]
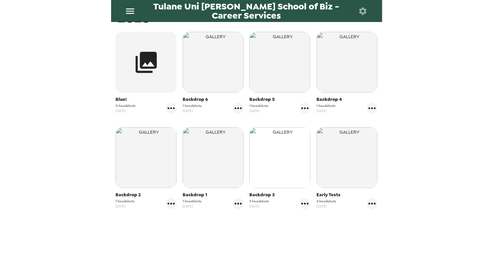
click at [266, 152] on img "button" at bounding box center [279, 157] width 61 height 61
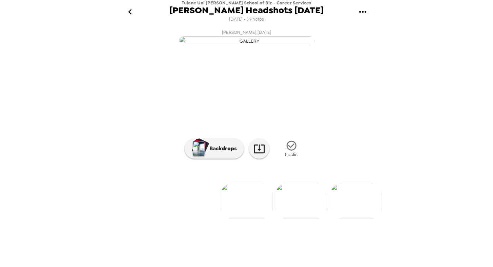
scroll to position [30, 0]
click at [176, 219] on img at bounding box center [186, 201] width 51 height 35
click at [280, 219] on img at bounding box center [281, 201] width 51 height 35
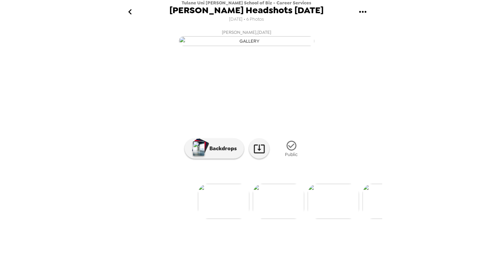
scroll to position [0, 22]
click at [221, 219] on img at bounding box center [224, 201] width 51 height 35
click at [130, 9] on icon "go back" at bounding box center [130, 11] width 11 height 11
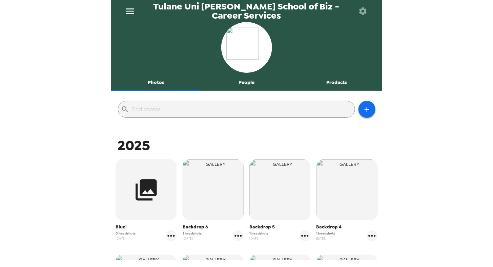
click at [245, 86] on button "People" at bounding box center [246, 83] width 90 height 16
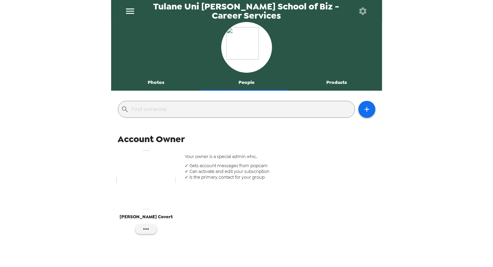
click at [340, 91] on div at bounding box center [246, 92] width 271 height 3
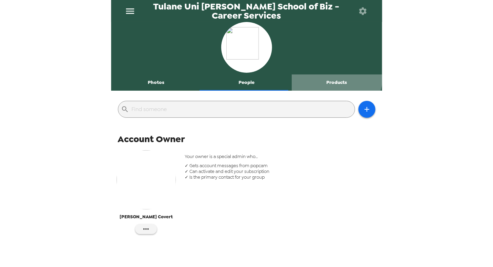
click at [332, 78] on button "Products" at bounding box center [337, 83] width 90 height 16
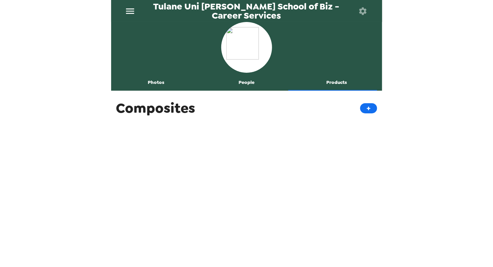
click at [151, 84] on button "Photos" at bounding box center [156, 83] width 90 height 16
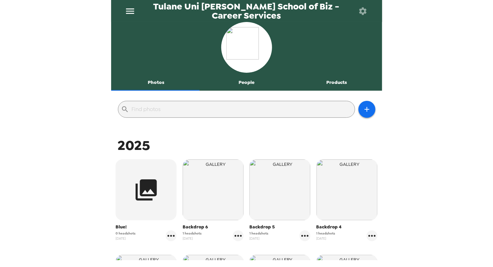
click at [135, 12] on icon "menu" at bounding box center [130, 11] width 11 height 11
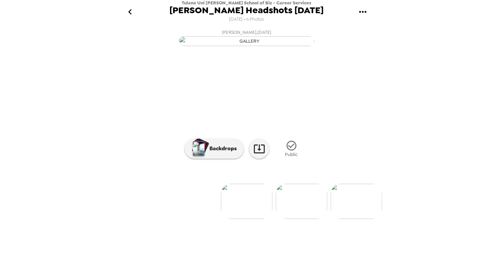
scroll to position [30, 0]
click at [295, 219] on img at bounding box center [301, 201] width 51 height 35
click at [211, 219] on img at bounding box center [191, 201] width 51 height 35
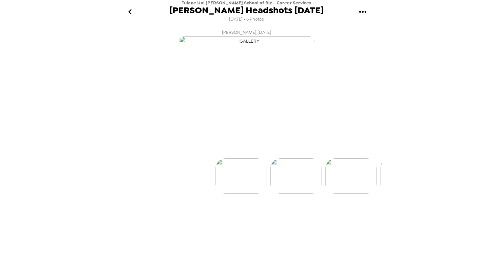
scroll to position [0, 0]
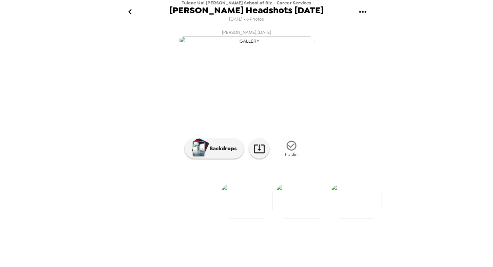
scroll to position [30, 0]
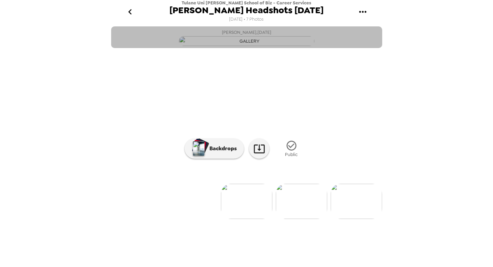
click at [352, 48] on button "[PERSON_NAME] , [DATE]" at bounding box center [246, 37] width 271 height 22
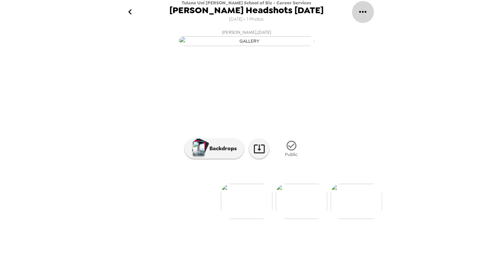
click at [366, 9] on icon "gallery menu" at bounding box center [362, 11] width 11 height 11
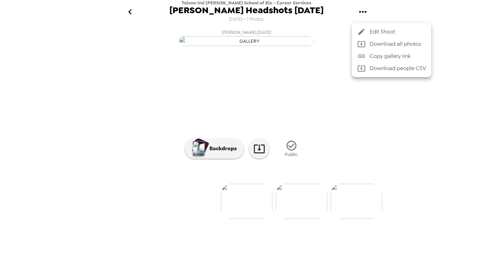
click at [378, 32] on span "Edit Shoot" at bounding box center [398, 32] width 56 height 8
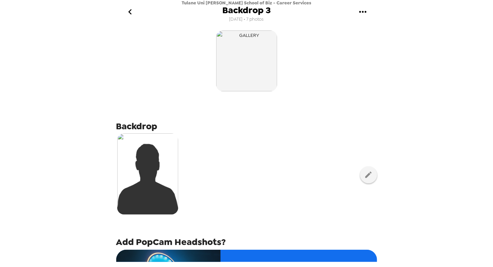
scroll to position [0, 0]
click at [132, 14] on icon "go back" at bounding box center [130, 11] width 11 height 11
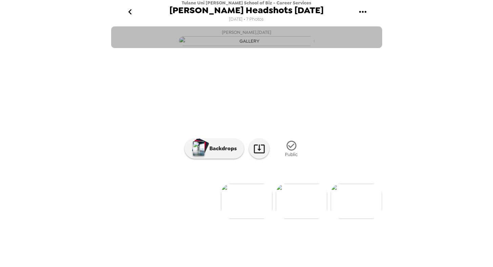
click at [274, 46] on img "button" at bounding box center [246, 41] width 135 height 10
click at [264, 46] on img "button" at bounding box center [246, 41] width 135 height 10
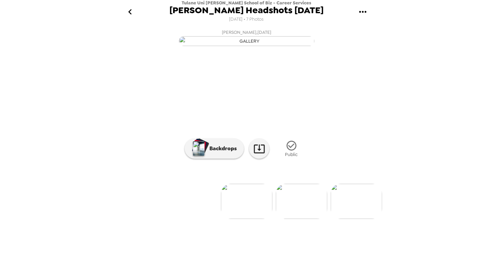
click at [259, 46] on img "button" at bounding box center [246, 41] width 135 height 10
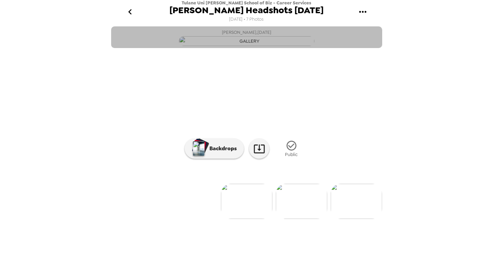
click at [259, 46] on img "button" at bounding box center [246, 41] width 135 height 10
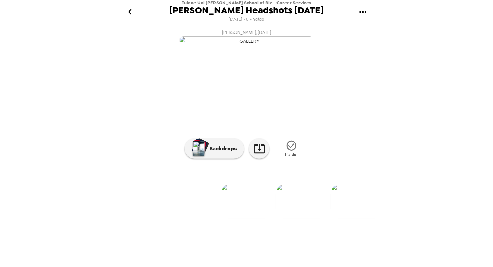
click at [345, 219] on img at bounding box center [356, 201] width 51 height 35
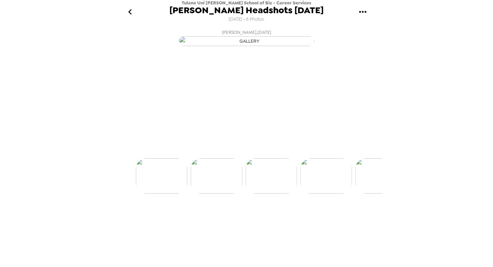
scroll to position [0, 109]
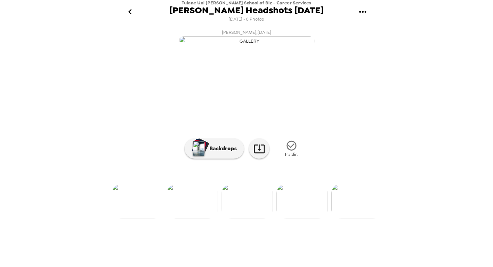
click at [298, 219] on img at bounding box center [301, 201] width 51 height 35
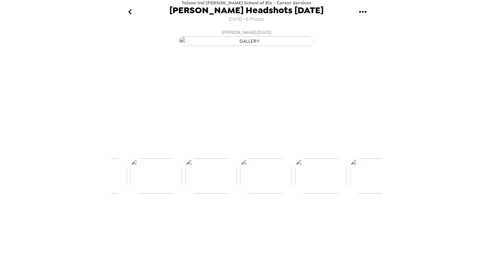
scroll to position [0, 164]
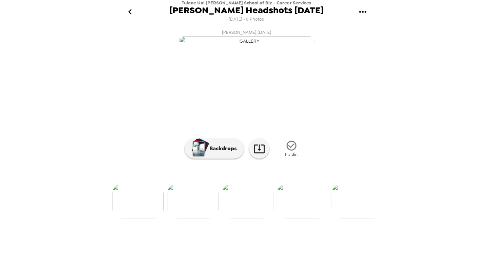
click at [129, 219] on img at bounding box center [137, 201] width 51 height 35
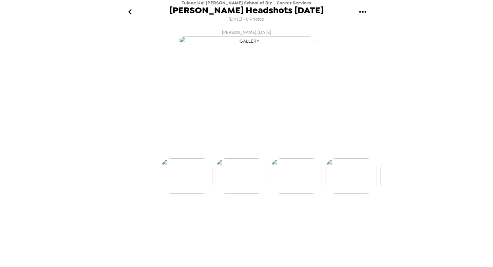
scroll to position [0, 55]
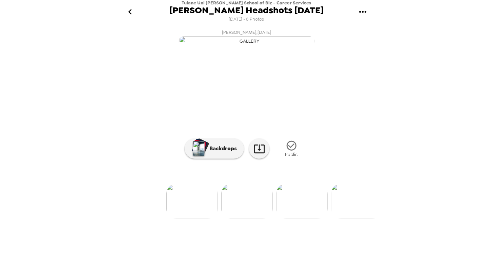
click at [196, 219] on img at bounding box center [191, 201] width 51 height 35
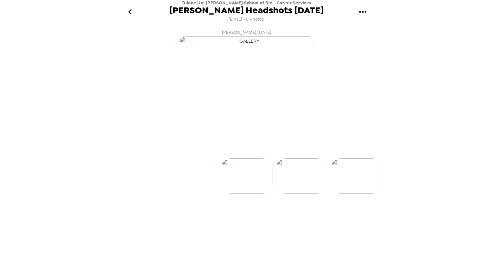
scroll to position [0, 0]
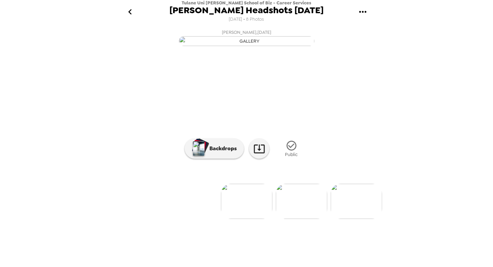
click at [132, 10] on icon "go back" at bounding box center [130, 11] width 11 height 11
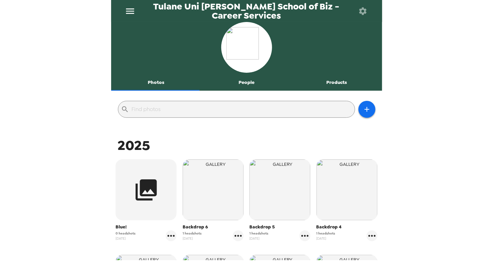
drag, startPoint x: 133, startPoint y: 103, endPoint x: 192, endPoint y: -19, distance: 135.6
click at [192, 0] on html "Tulane Uni Freeman School of Biz - Career Services Photos People Products ​ 202…" at bounding box center [246, 133] width 493 height 267
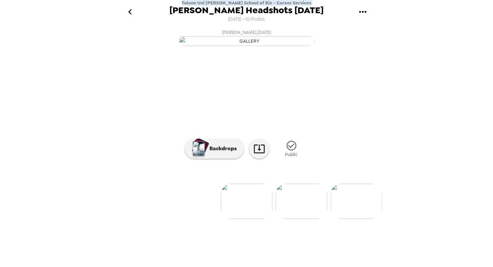
drag, startPoint x: 176, startPoint y: 2, endPoint x: 183, endPoint y: -5, distance: 9.3
click at [183, 0] on html "Tulane Uni [PERSON_NAME] School of Biz - Career Services [PERSON_NAME] Headshot…" at bounding box center [246, 133] width 493 height 267
click at [274, 219] on img at bounding box center [276, 201] width 51 height 35
